Goal: Task Accomplishment & Management: Manage account settings

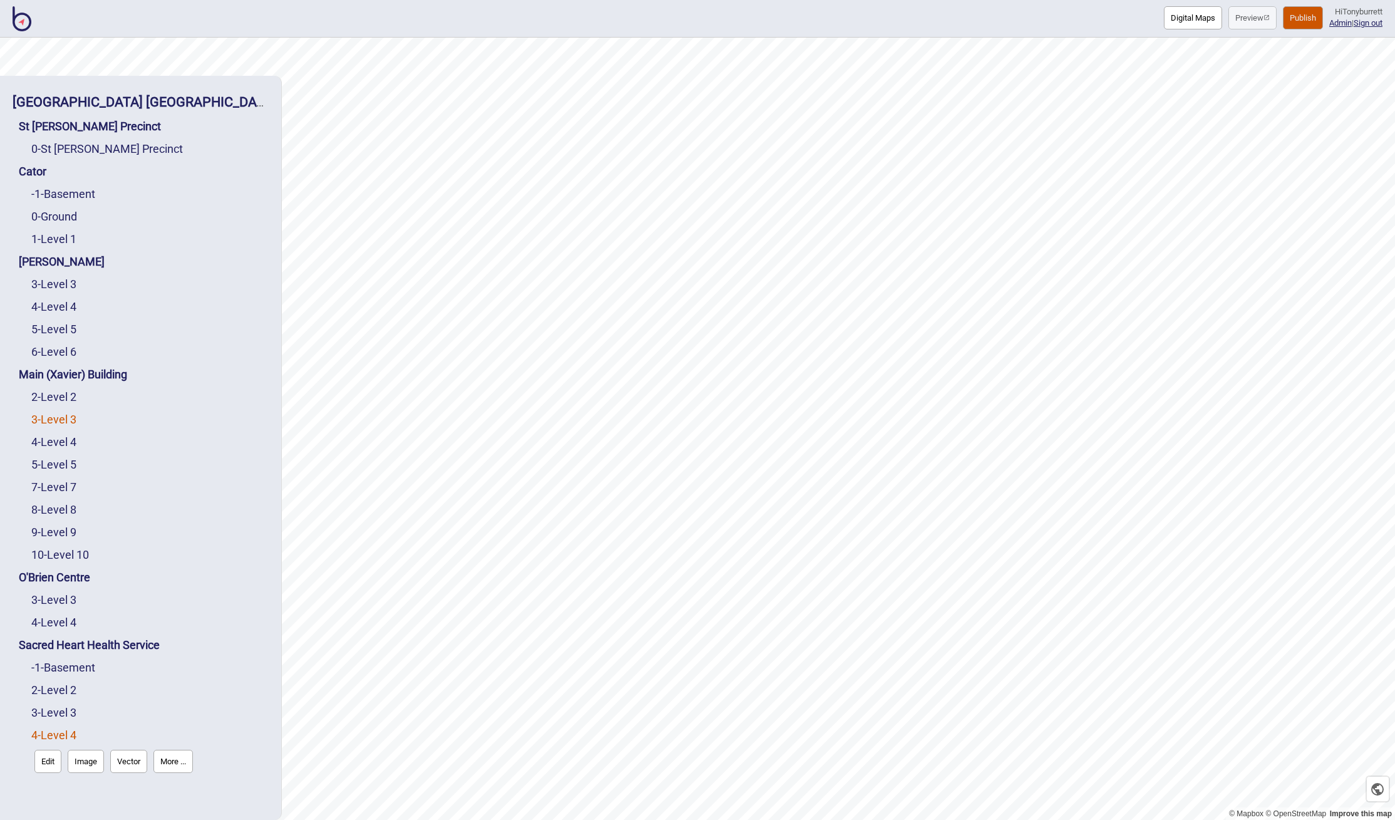
click at [49, 418] on link "3 - Level 3" at bounding box center [53, 419] width 45 height 13
click at [46, 438] on button "Edit" at bounding box center [47, 445] width 27 height 23
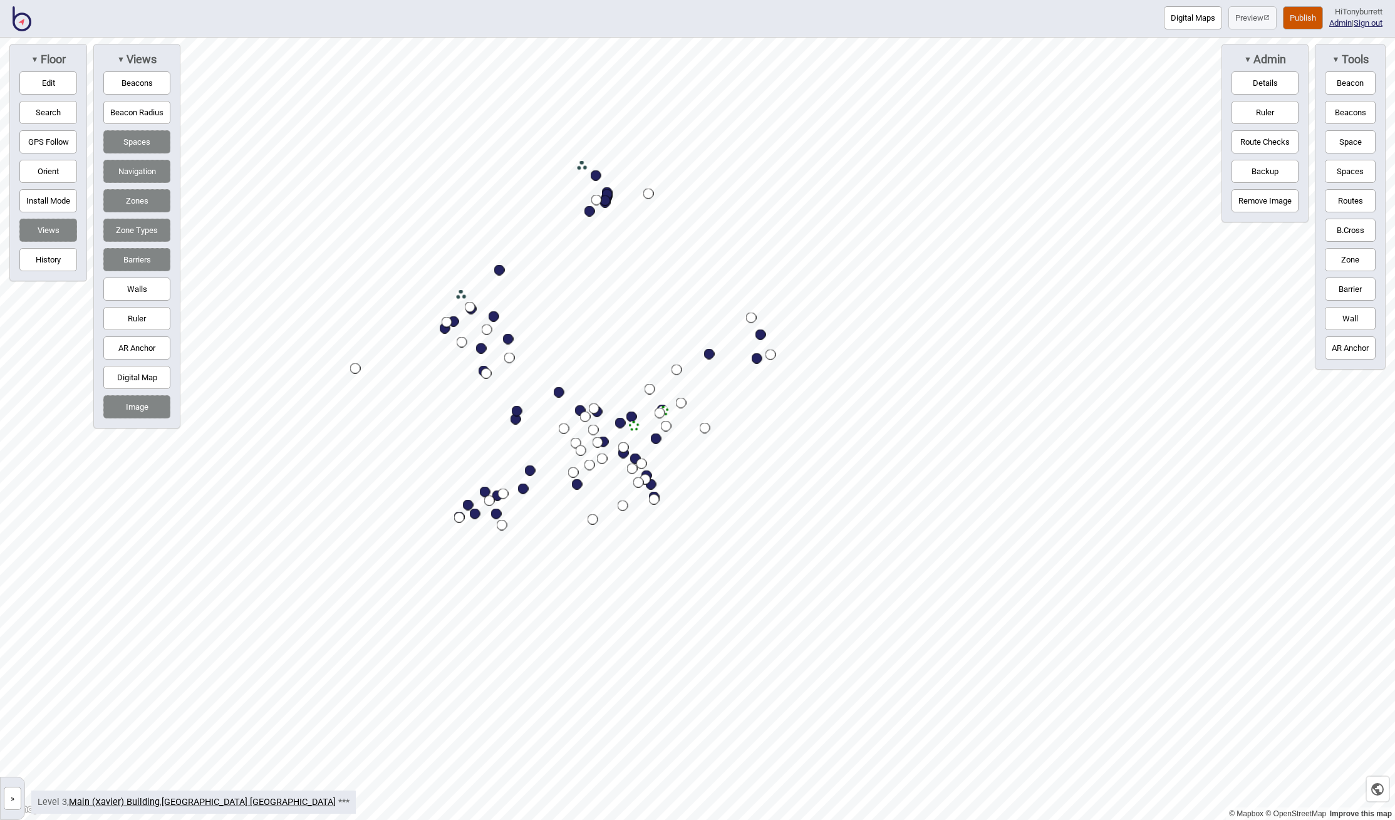
click at [9, 800] on button "»" at bounding box center [13, 798] width 18 height 23
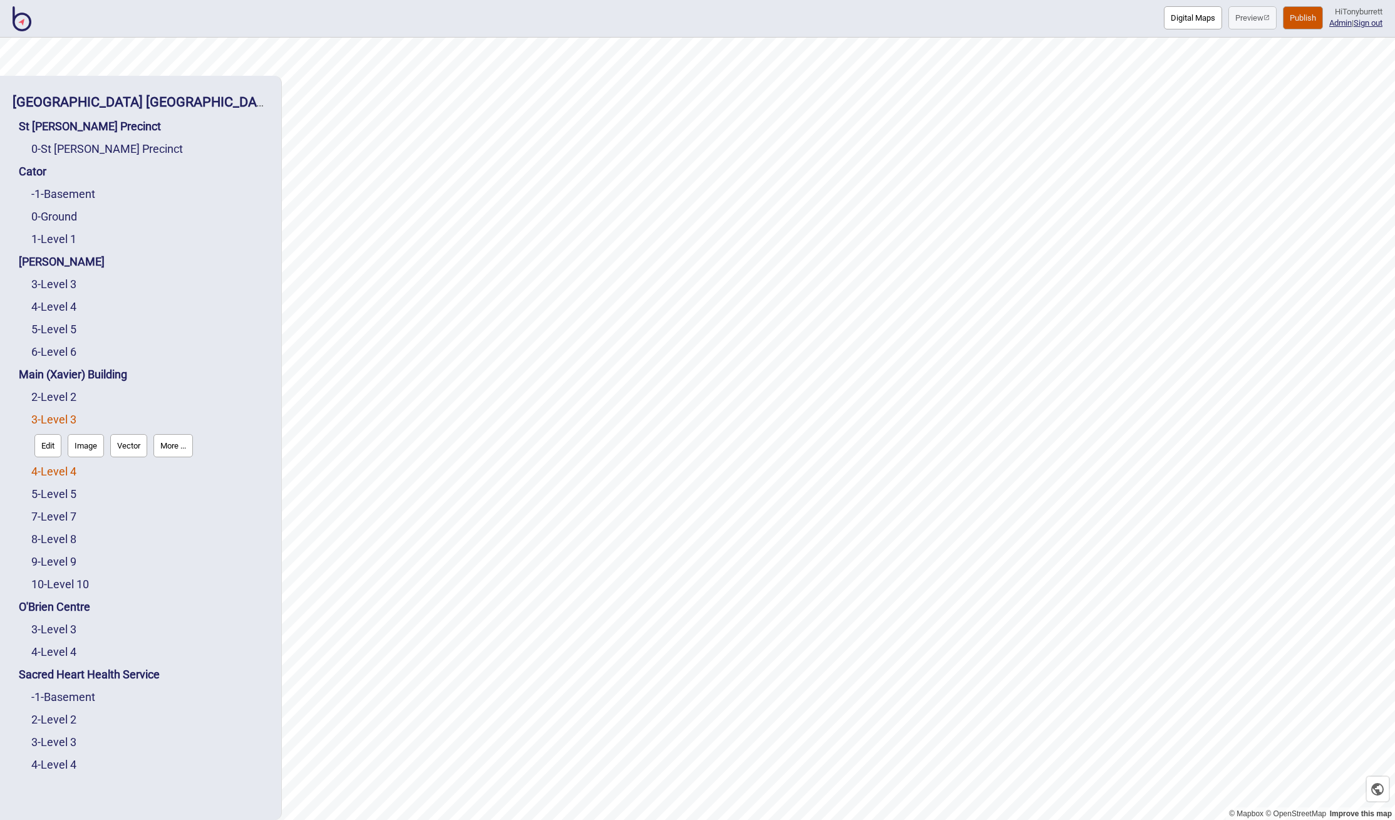
click at [55, 473] on link "4 - Level 4" at bounding box center [53, 471] width 45 height 13
click at [44, 472] on button "Edit" at bounding box center [47, 468] width 27 height 23
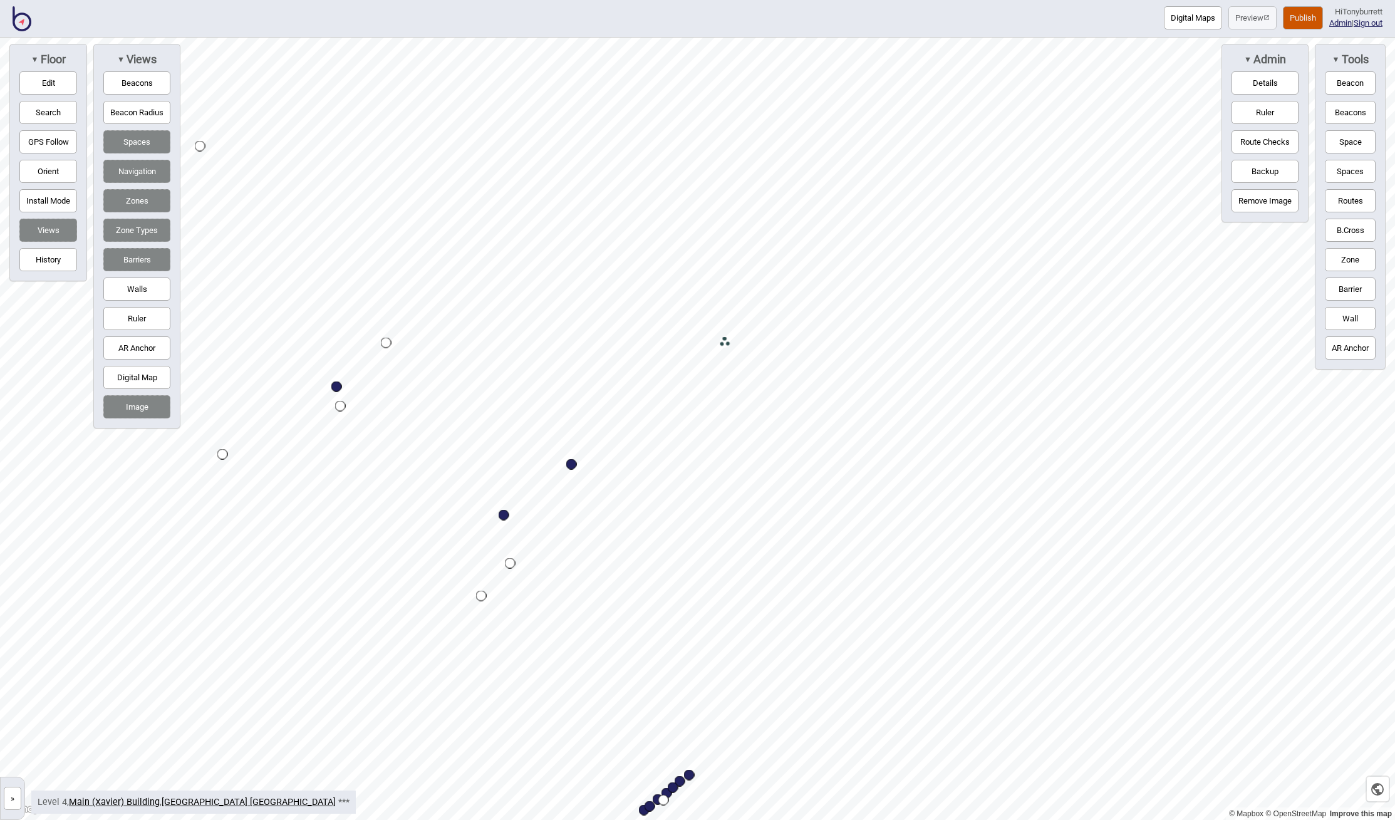
click at [14, 800] on button "»" at bounding box center [13, 798] width 18 height 23
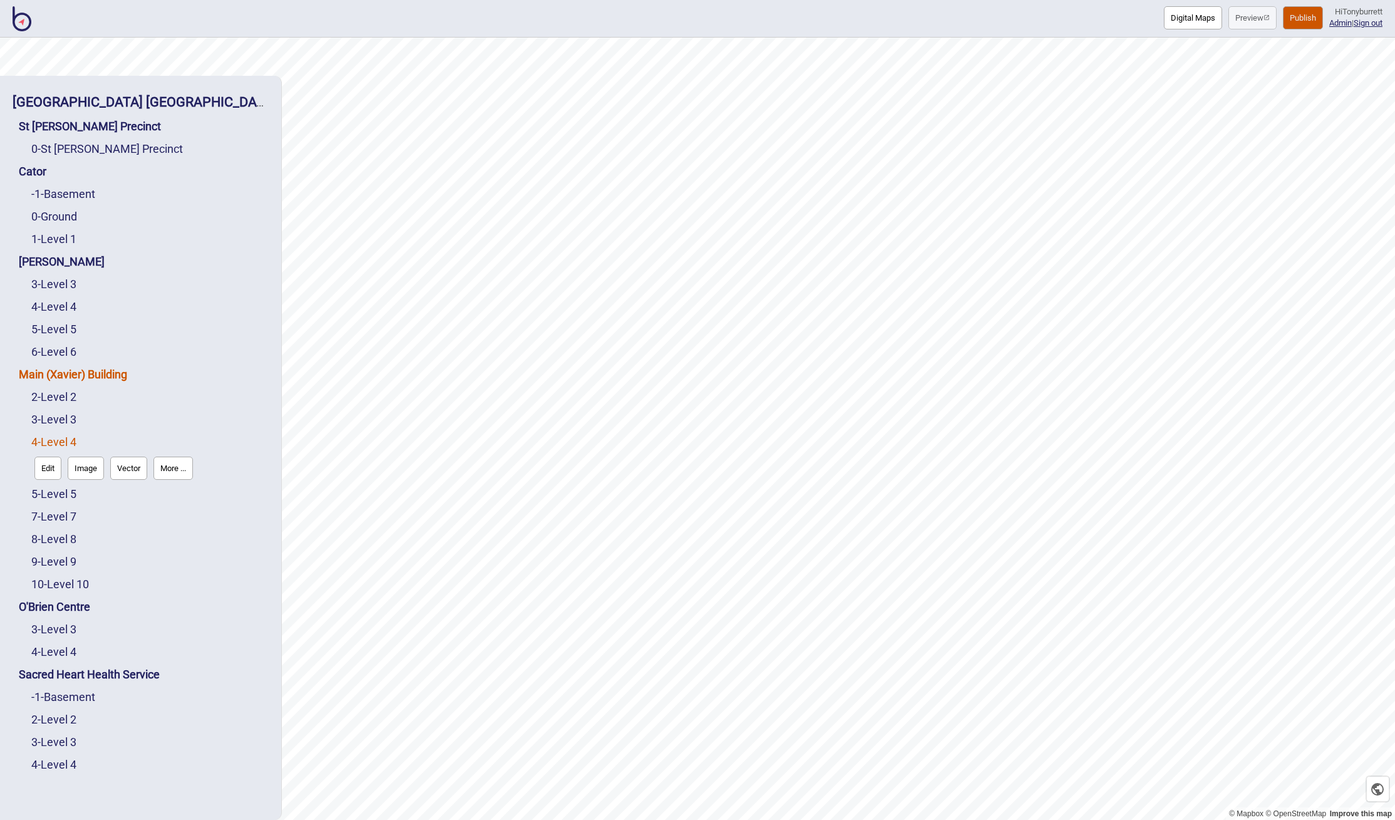
click at [121, 376] on link "Main (Xavier) Building" at bounding box center [73, 374] width 108 height 13
click at [38, 399] on button "Edit" at bounding box center [35, 400] width 27 height 23
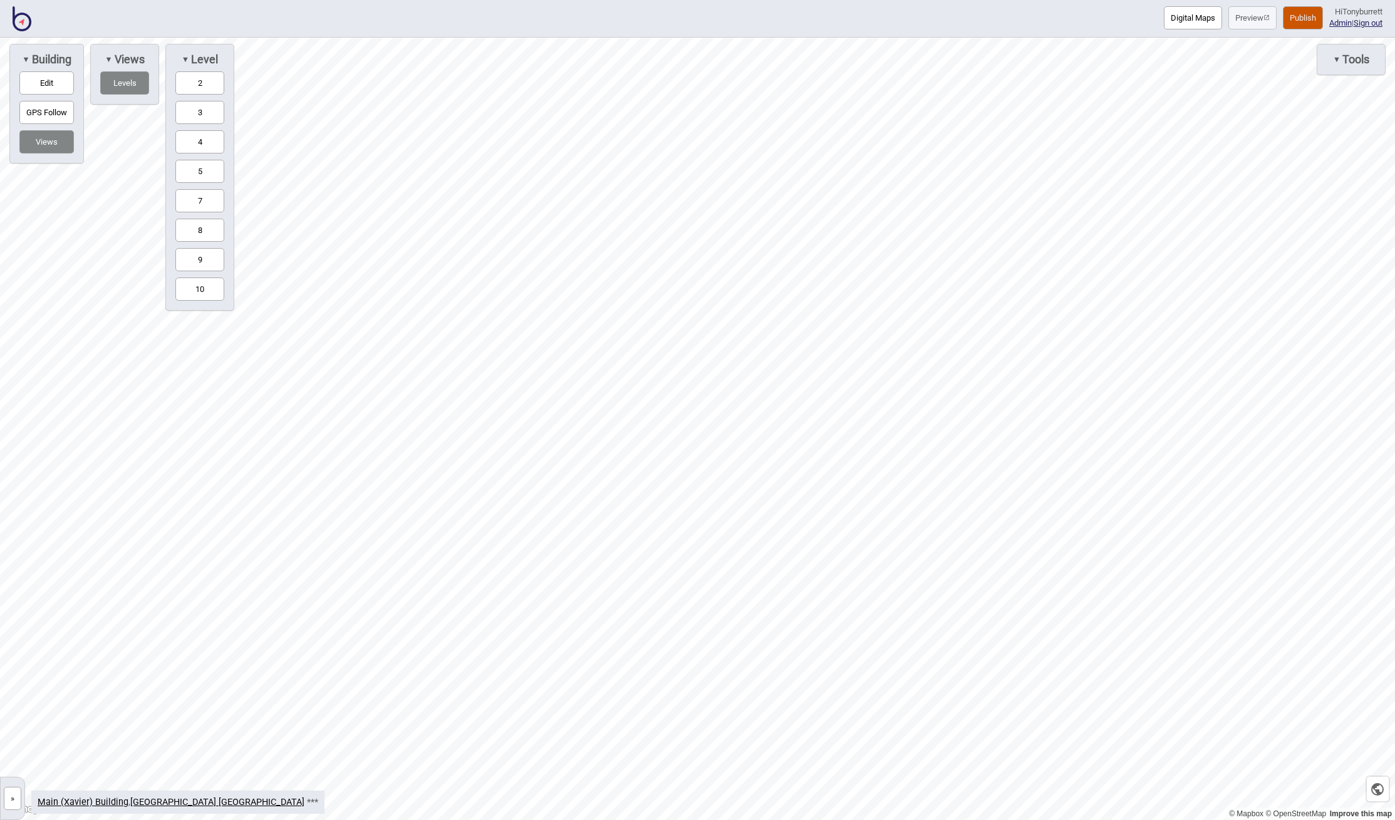
click at [199, 145] on button "4" at bounding box center [199, 141] width 49 height 23
click at [22, 794] on link "»" at bounding box center [13, 796] width 24 height 13
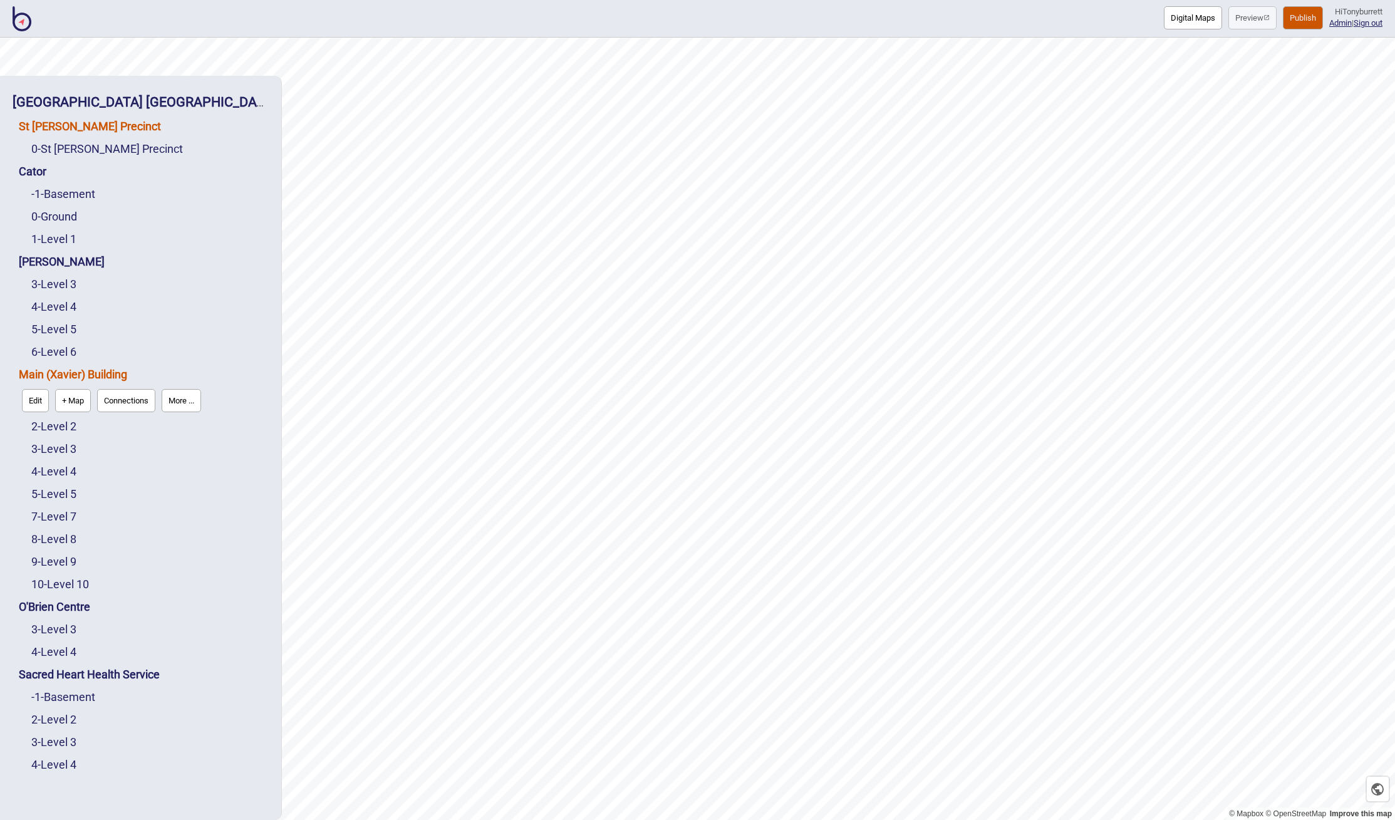
click at [66, 127] on link "St [PERSON_NAME] Precinct" at bounding box center [90, 126] width 142 height 13
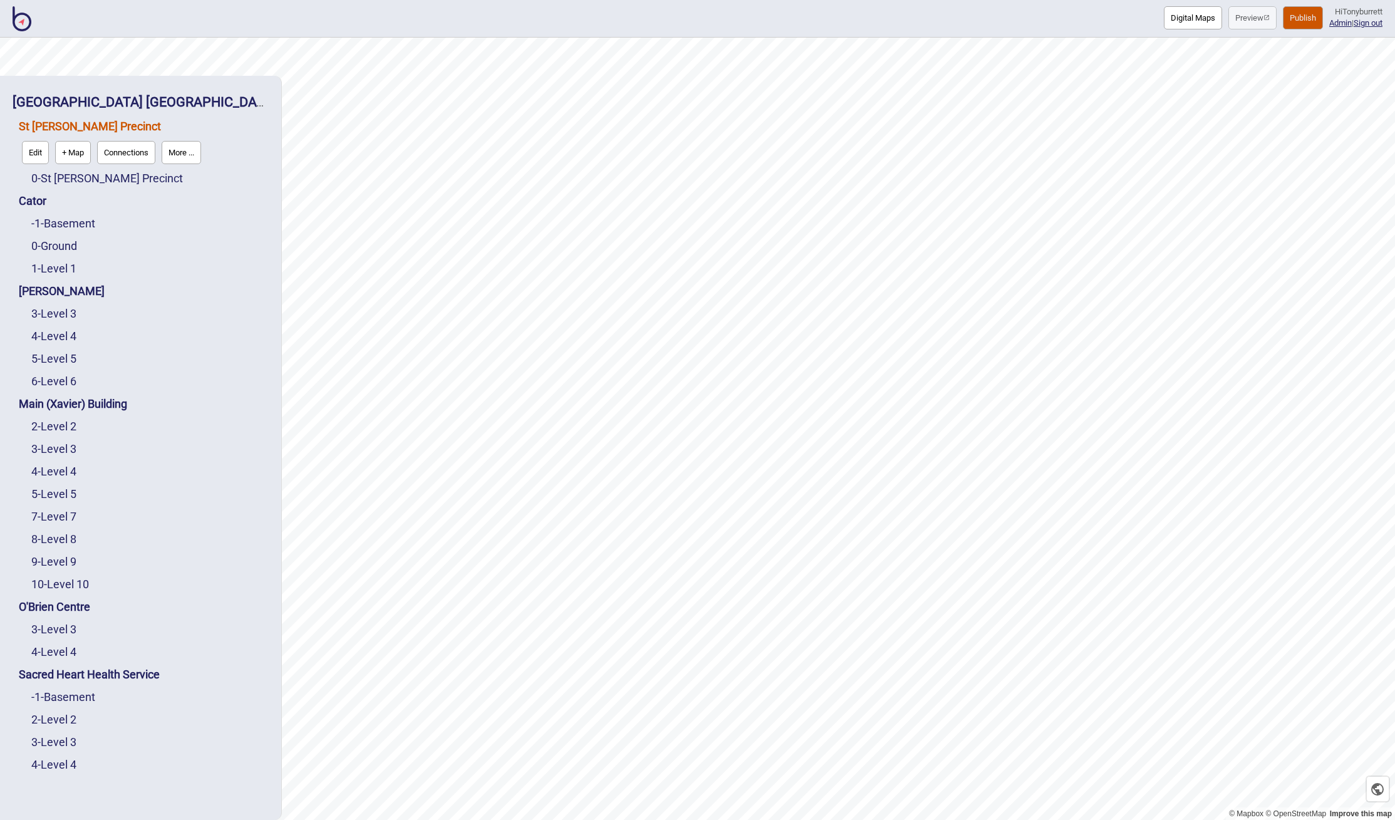
click at [76, 171] on div "0 - St Vincent's Precinct" at bounding box center [149, 178] width 237 height 23
click at [76, 179] on link "0 - St Vincent's Precinct" at bounding box center [107, 178] width 152 height 13
click at [48, 178] on button "Edit" at bounding box center [47, 174] width 27 height 23
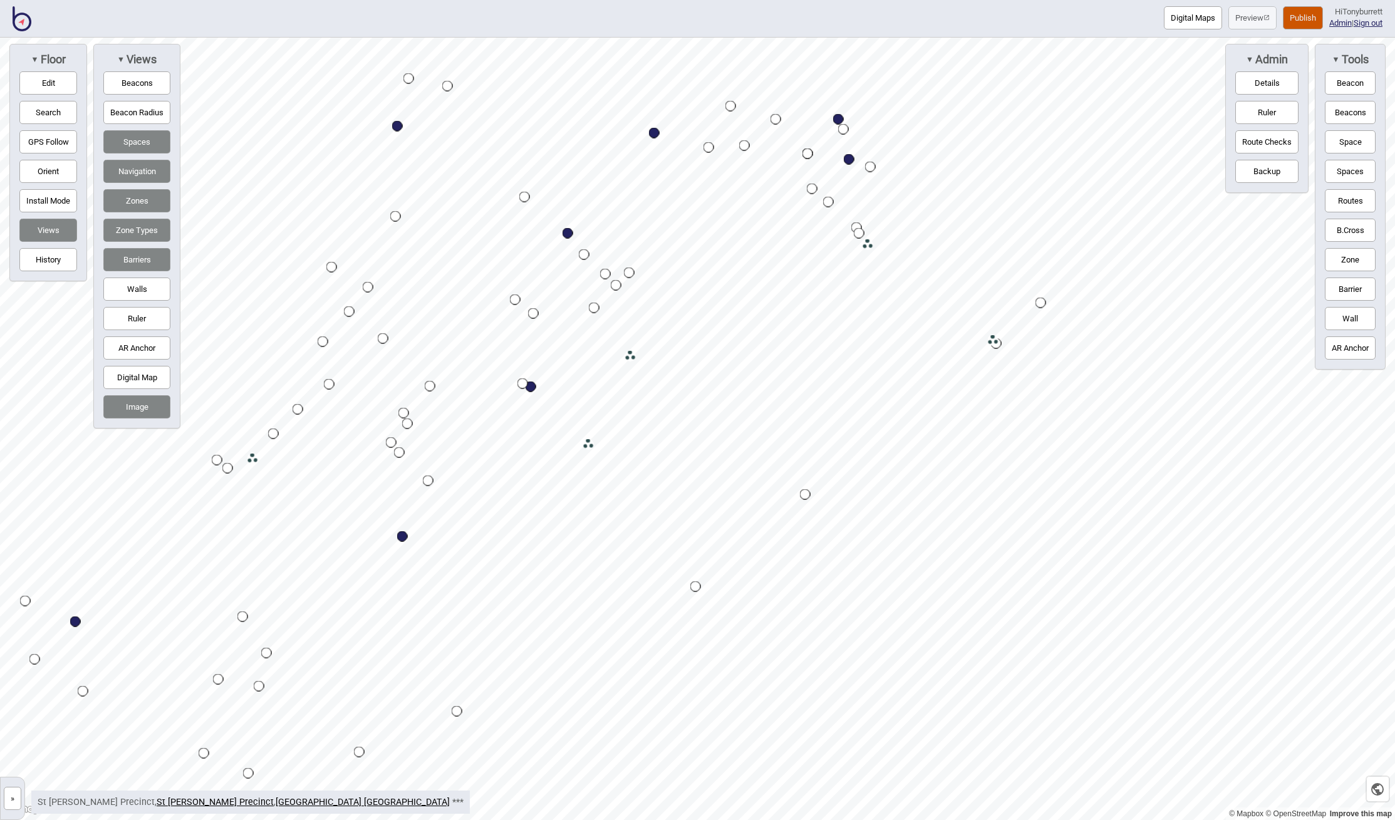
click at [10, 794] on button "»" at bounding box center [13, 798] width 18 height 23
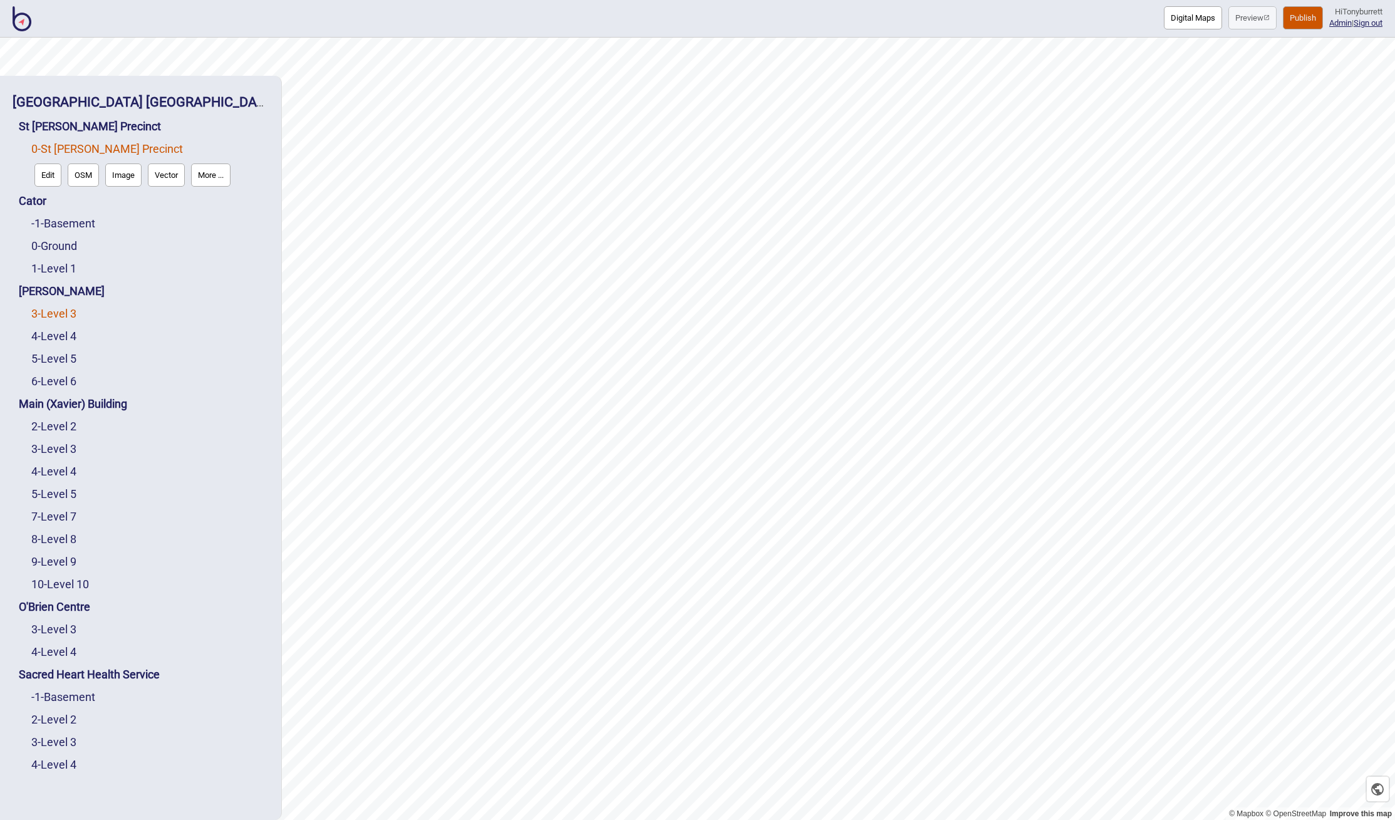
click at [62, 314] on link "3 - Level 3" at bounding box center [53, 313] width 45 height 13
click at [56, 313] on button "Edit" at bounding box center [47, 310] width 27 height 23
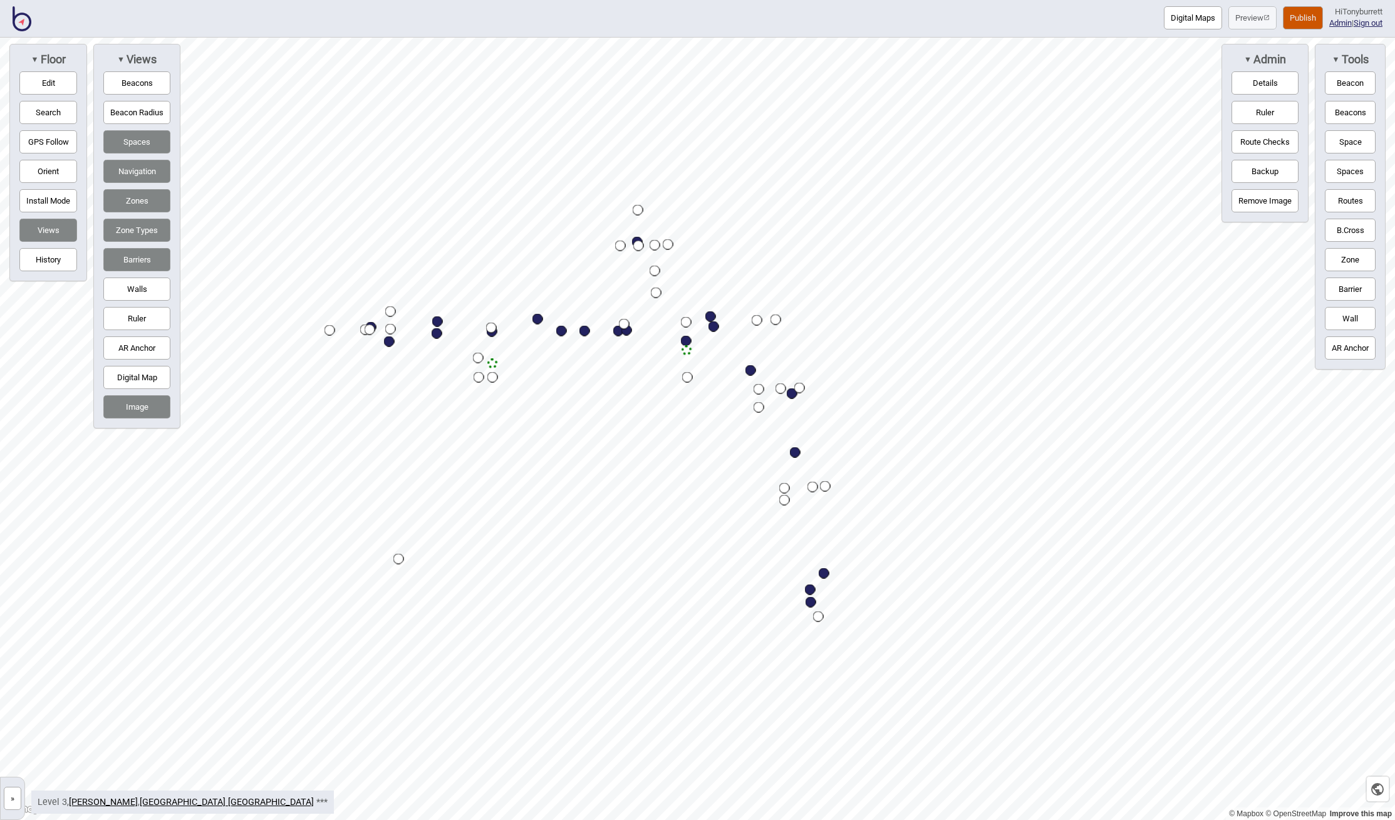
click at [10, 797] on button "»" at bounding box center [13, 798] width 18 height 23
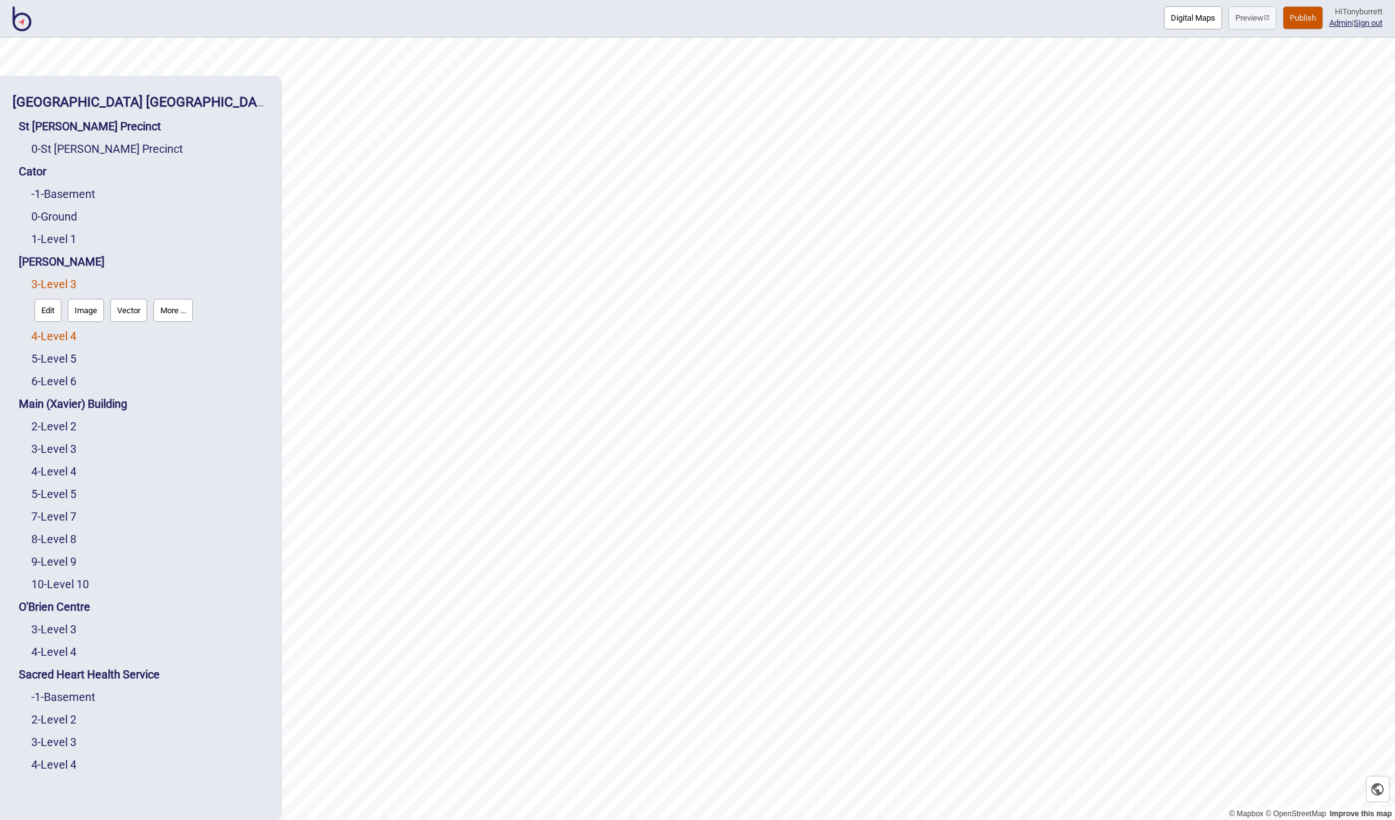
click at [54, 335] on link "4 - Level 4" at bounding box center [53, 335] width 45 height 13
click at [44, 338] on button "Edit" at bounding box center [47, 332] width 27 height 23
